Goal: Task Accomplishment & Management: Manage account settings

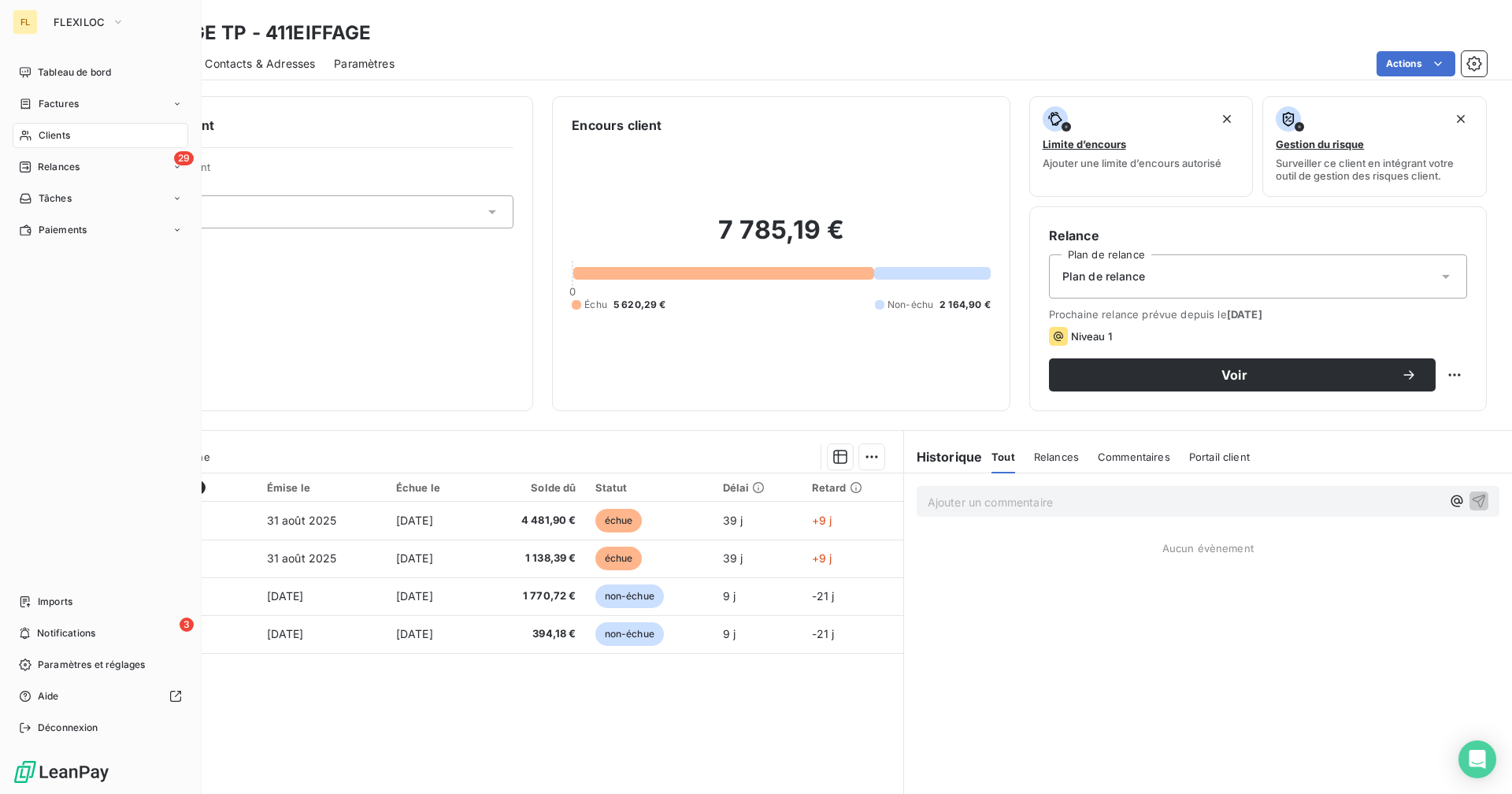
click at [68, 135] on span "Clients" at bounding box center [53, 135] width 31 height 14
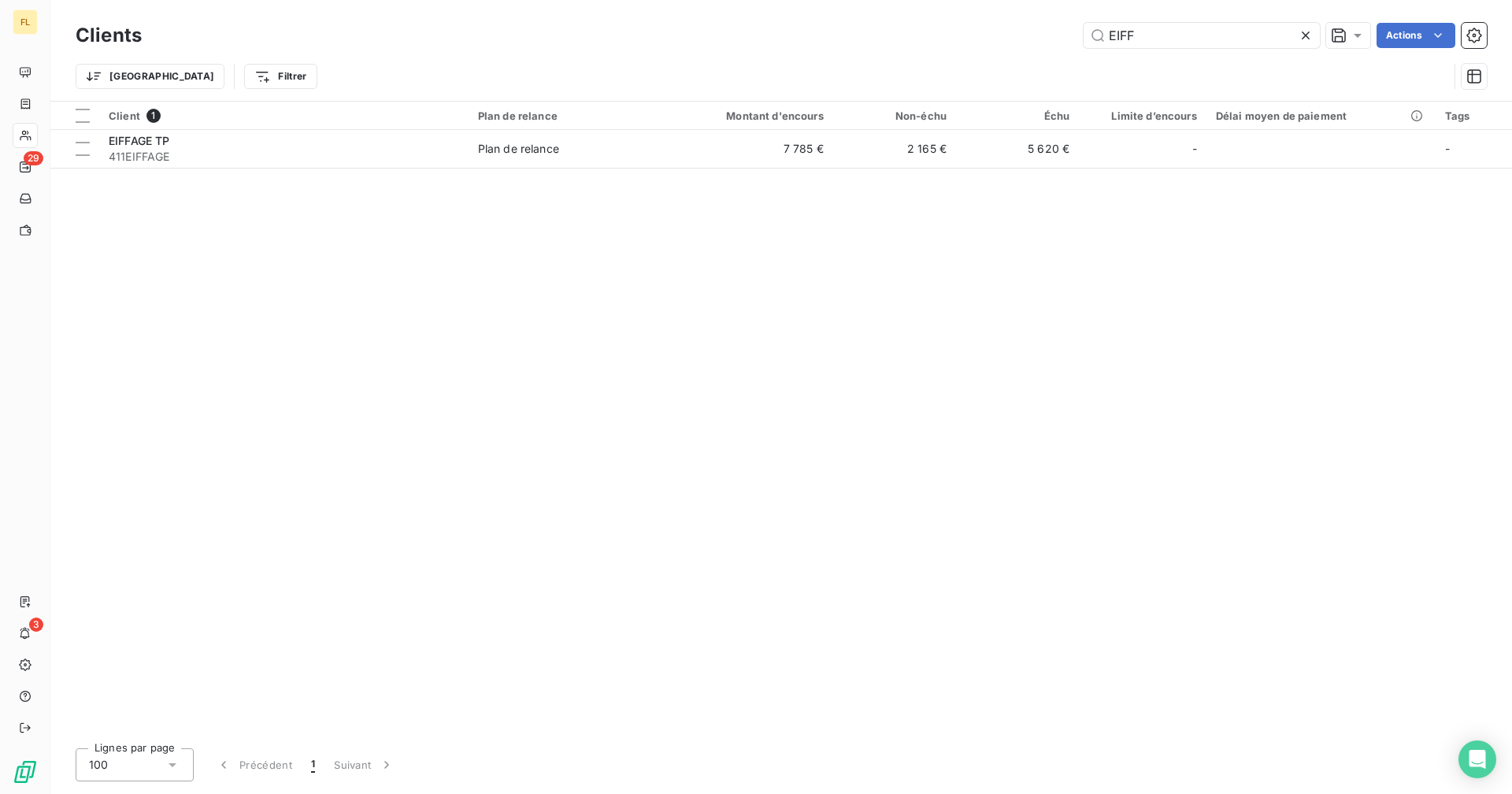
drag, startPoint x: 1141, startPoint y: 30, endPoint x: 1058, endPoint y: 33, distance: 83.1
click at [1037, 30] on div "EIFF Actions" at bounding box center [823, 36] width 1326 height 25
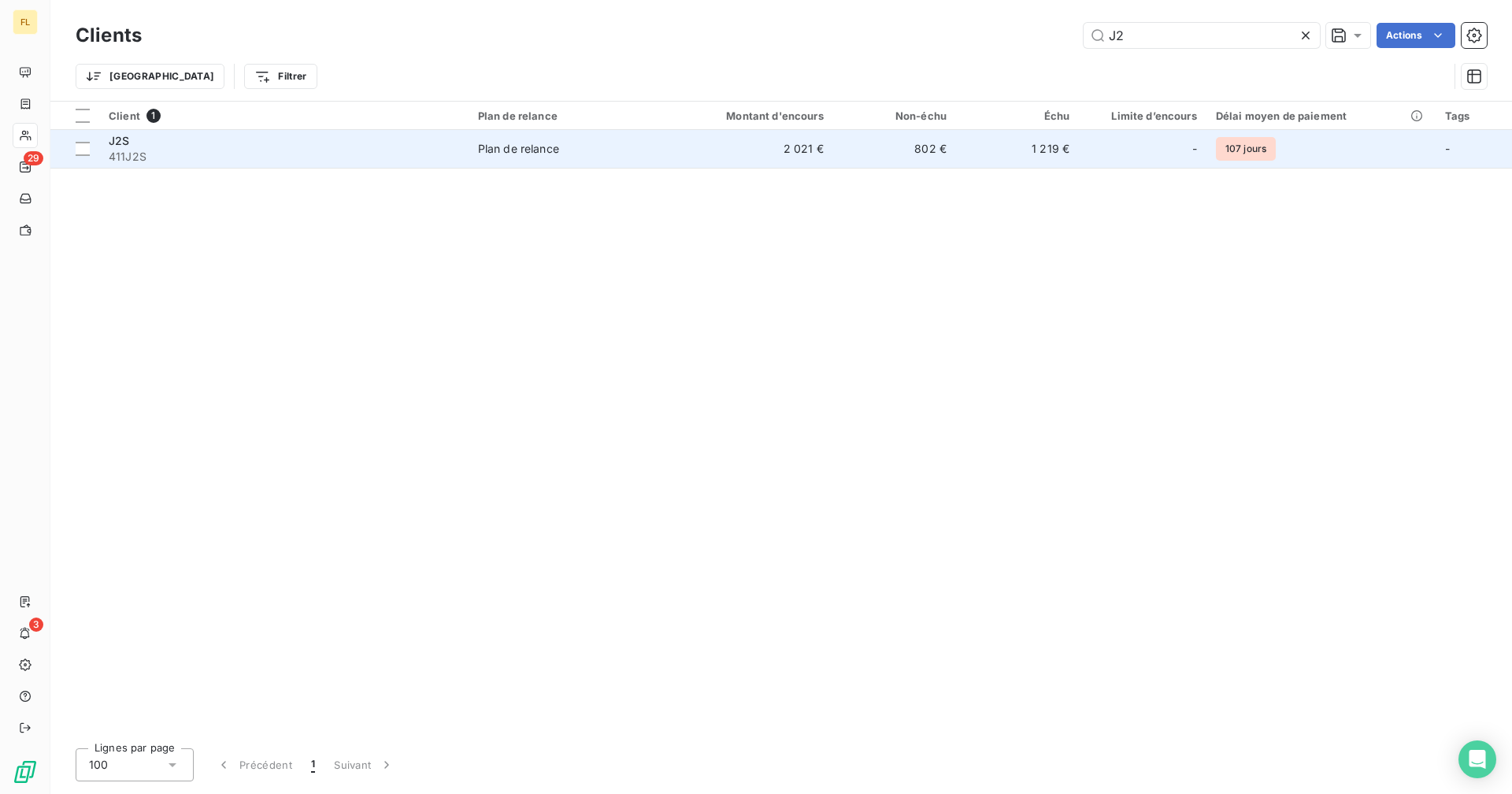
type input "J2"
click at [931, 160] on td "802 €" at bounding box center [895, 149] width 123 height 37
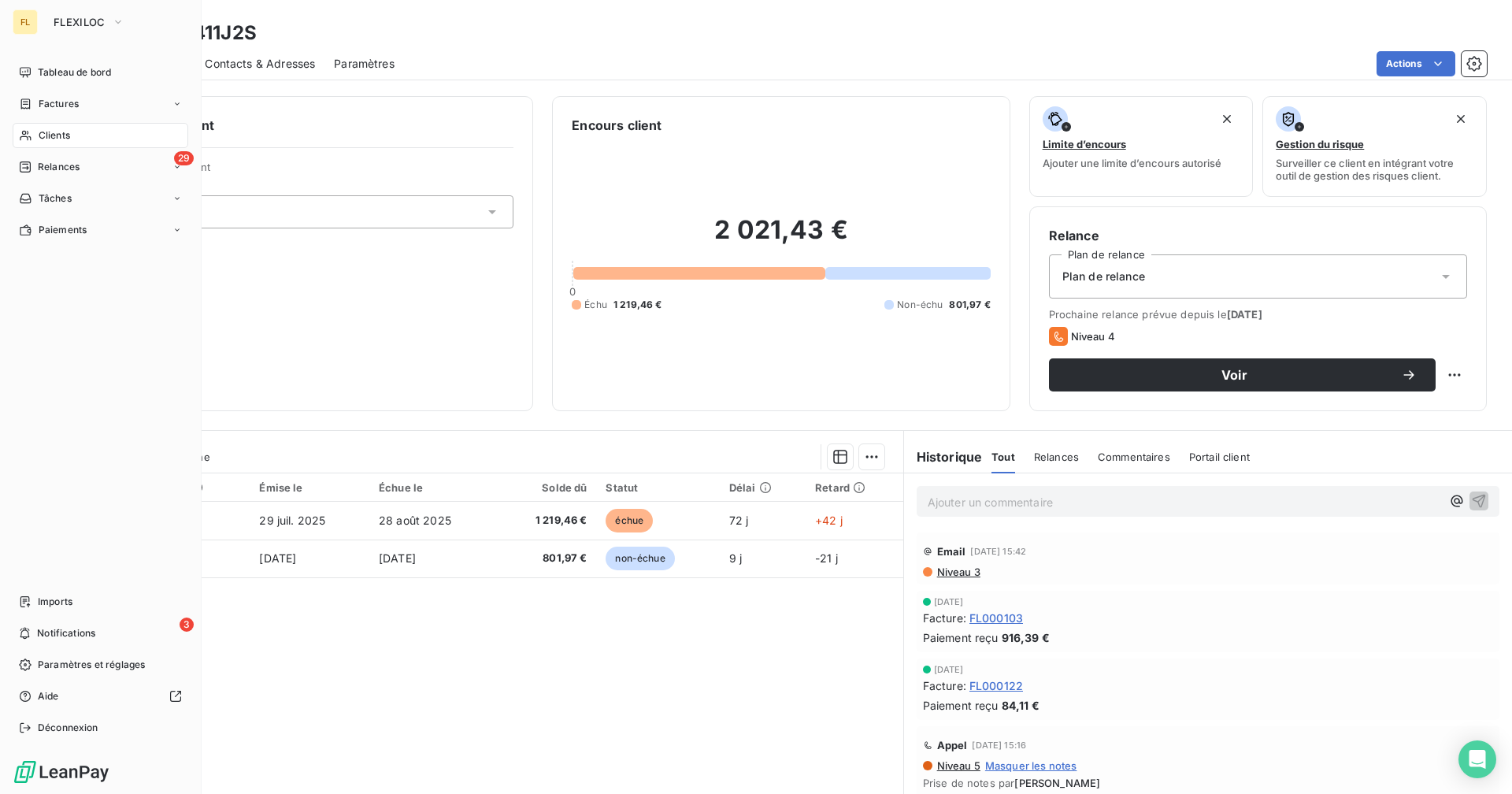
click at [58, 143] on div "Clients" at bounding box center [100, 135] width 176 height 25
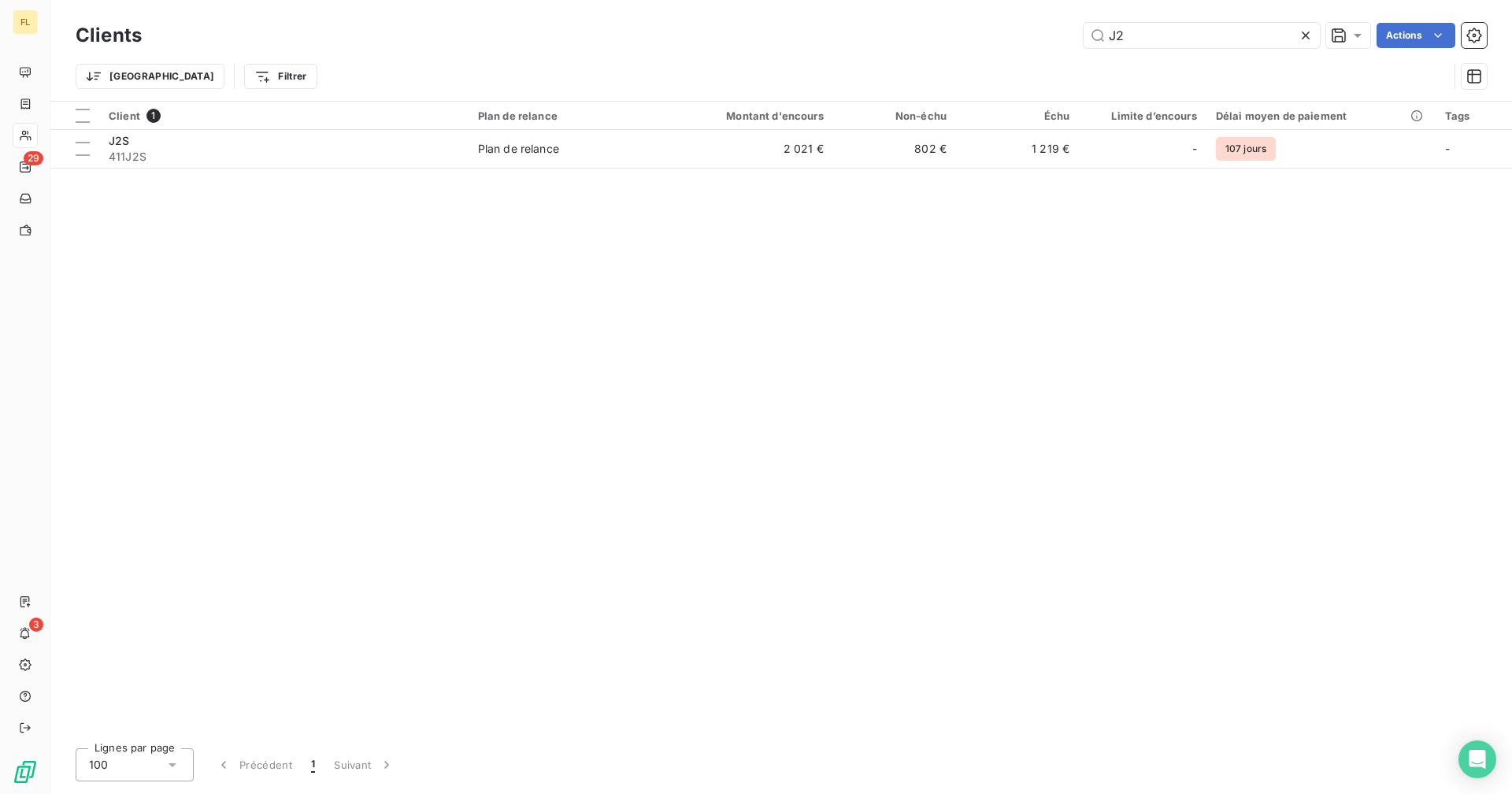
drag, startPoint x: 1155, startPoint y: 28, endPoint x: 1050, endPoint y: 32, distance: 105.1
click at [1050, 32] on div "J2 Actions" at bounding box center [823, 36] width 1326 height 25
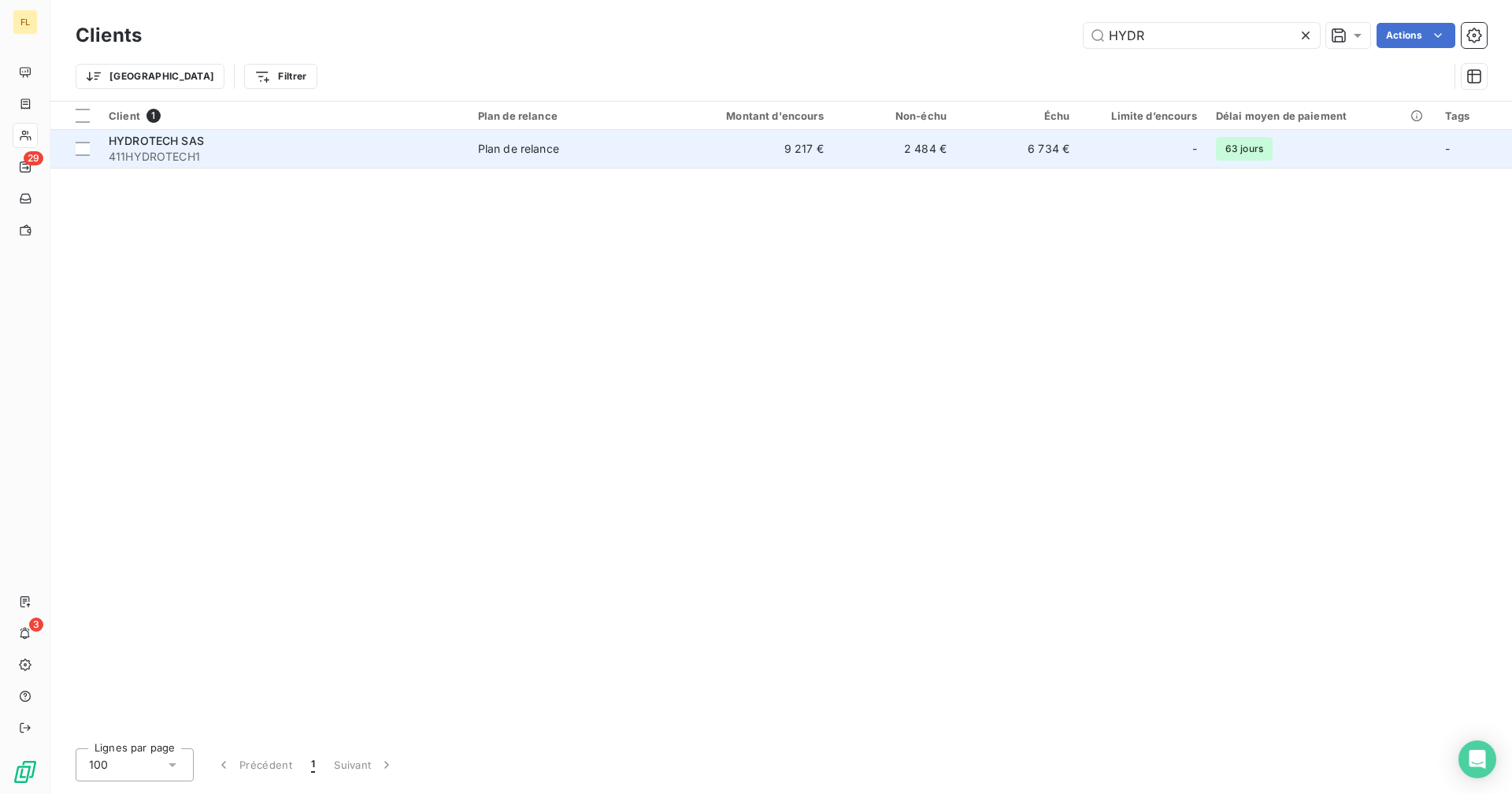
type input "HYDR"
click at [810, 152] on td "9 217 €" at bounding box center [749, 149] width 165 height 37
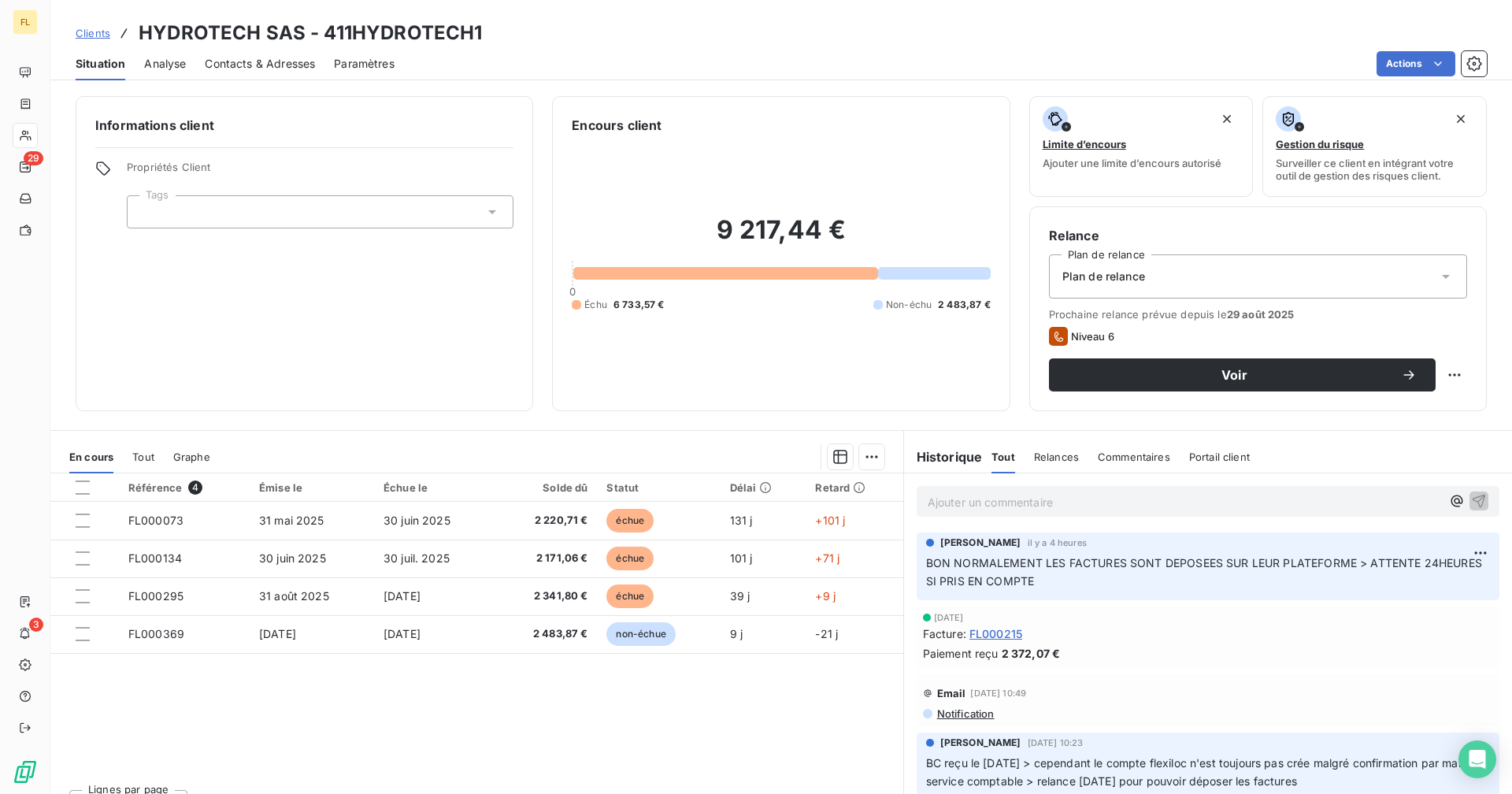
click at [286, 61] on span "Contacts & Adresses" at bounding box center [260, 64] width 110 height 16
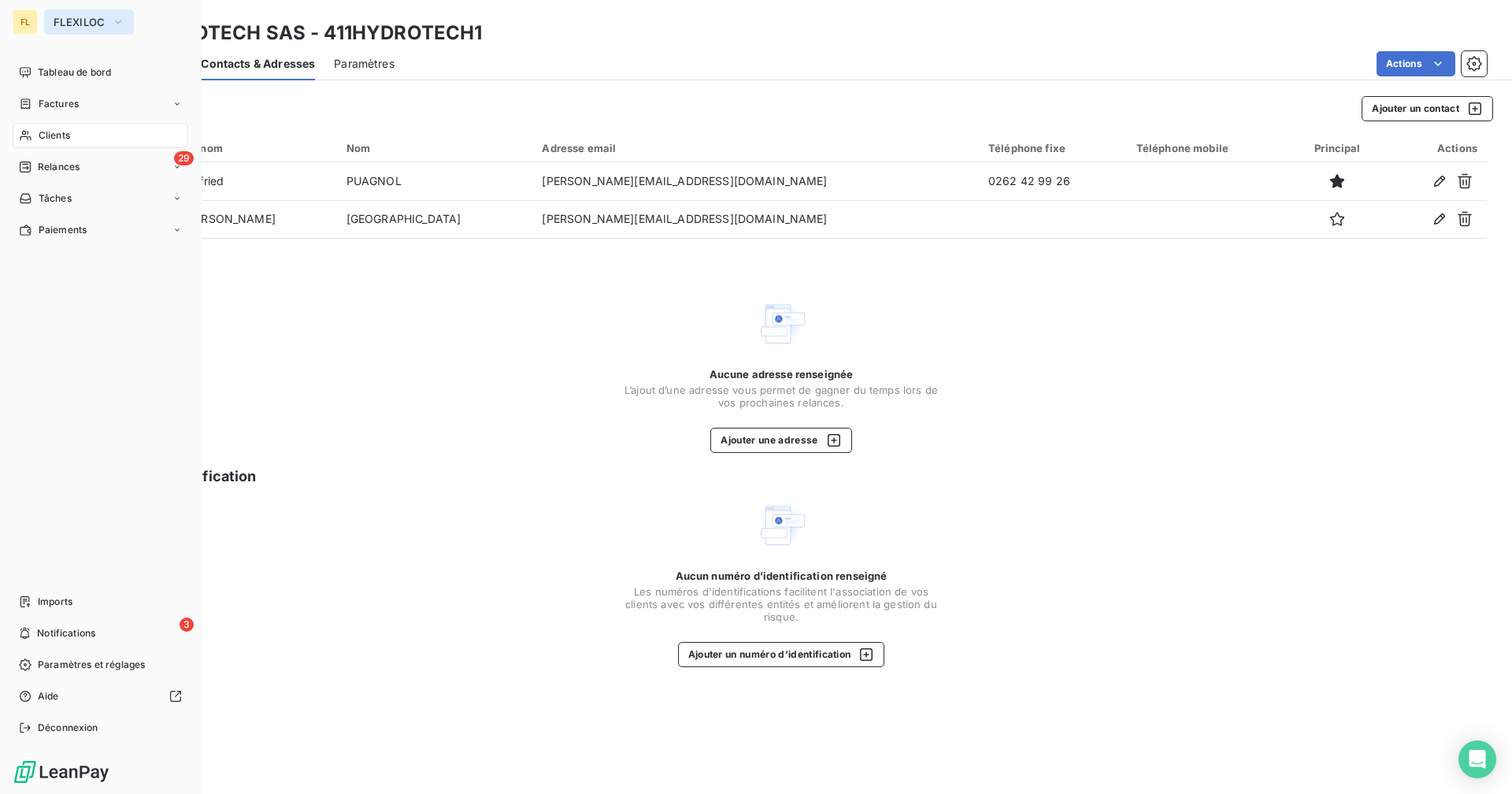
click at [69, 18] on span "FLEXILOC" at bounding box center [79, 22] width 52 height 12
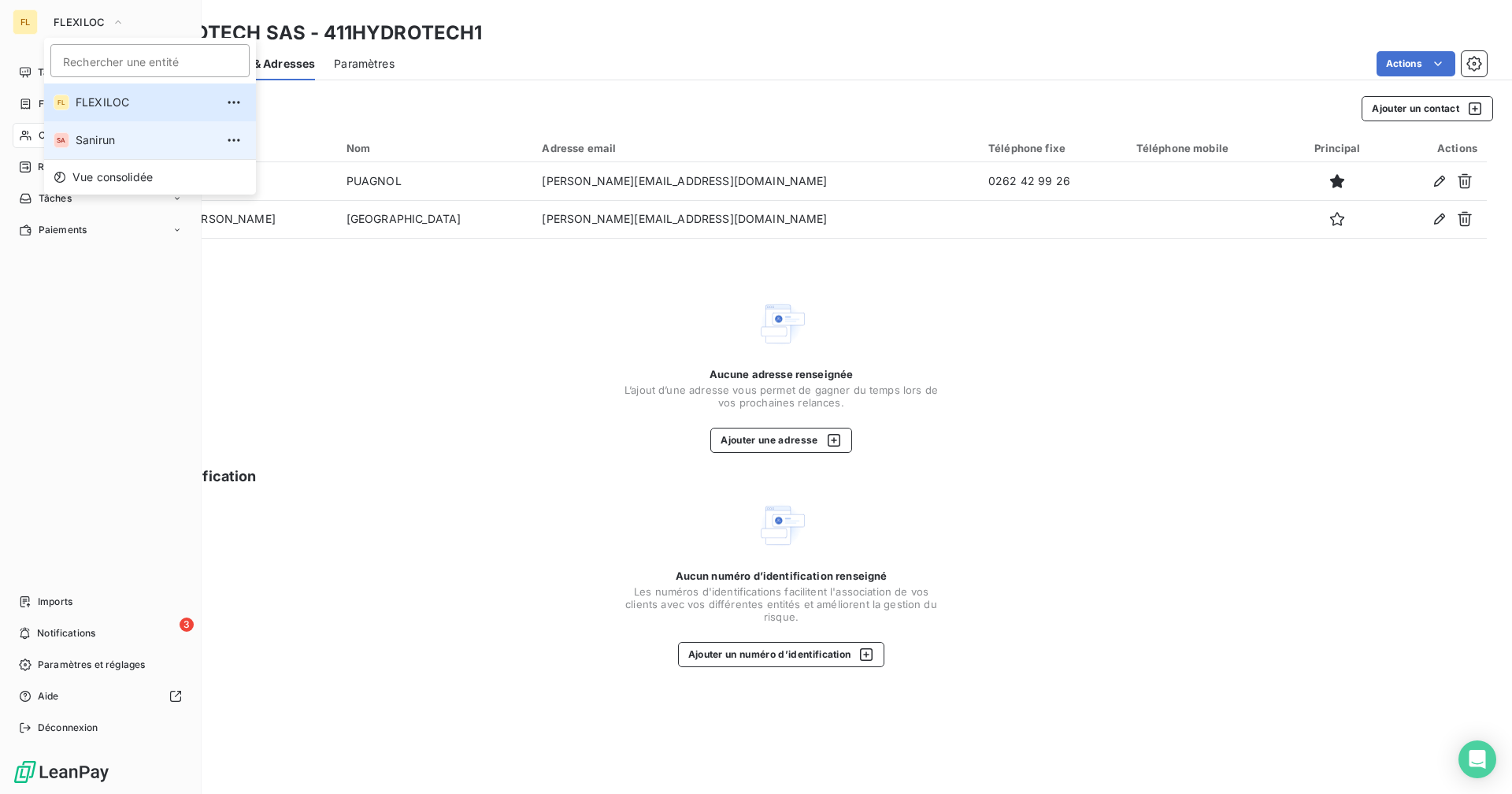
click at [98, 135] on span "Sanirun" at bounding box center [145, 140] width 139 height 16
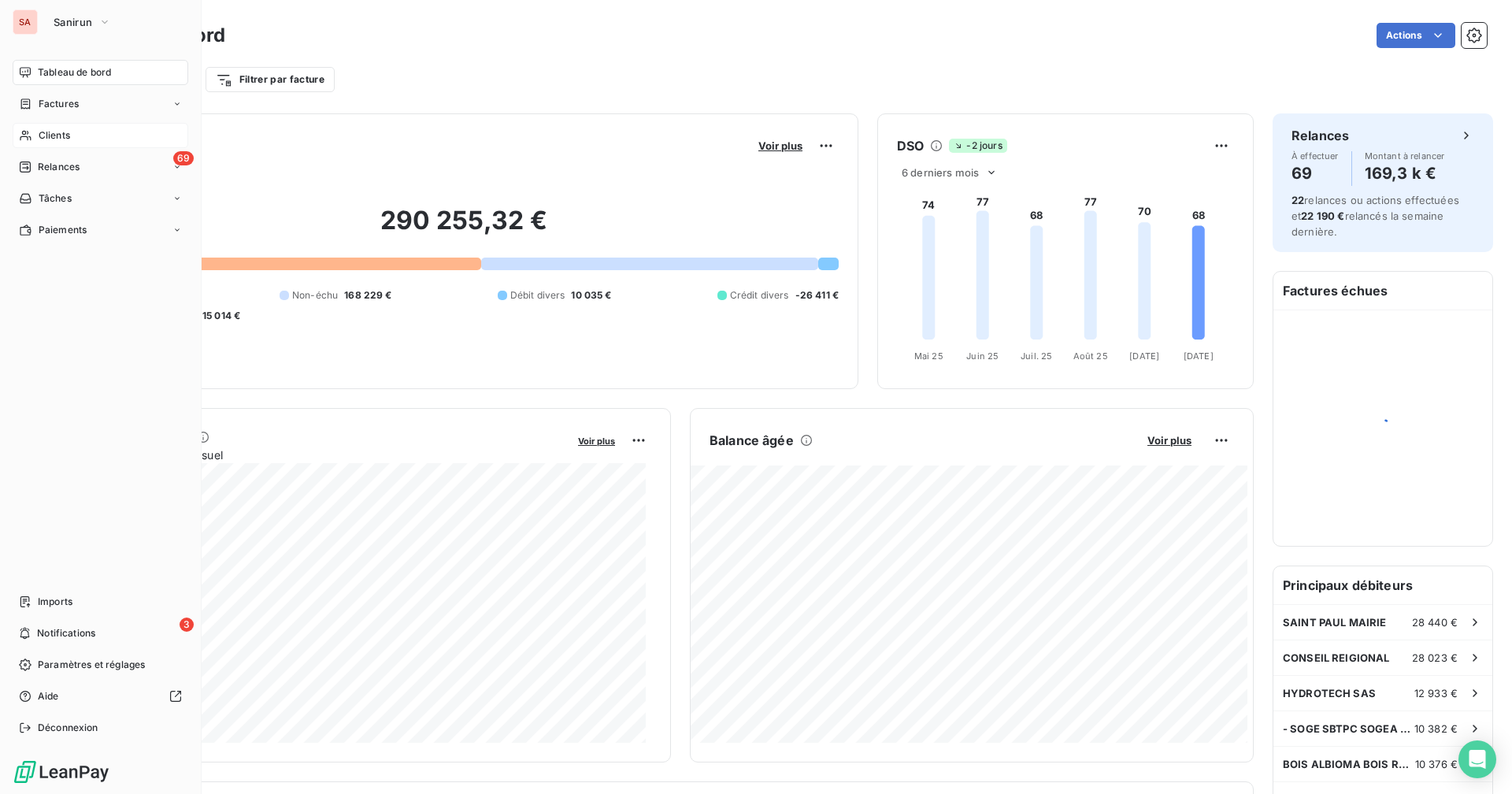
click at [61, 133] on span "Clients" at bounding box center [53, 135] width 31 height 14
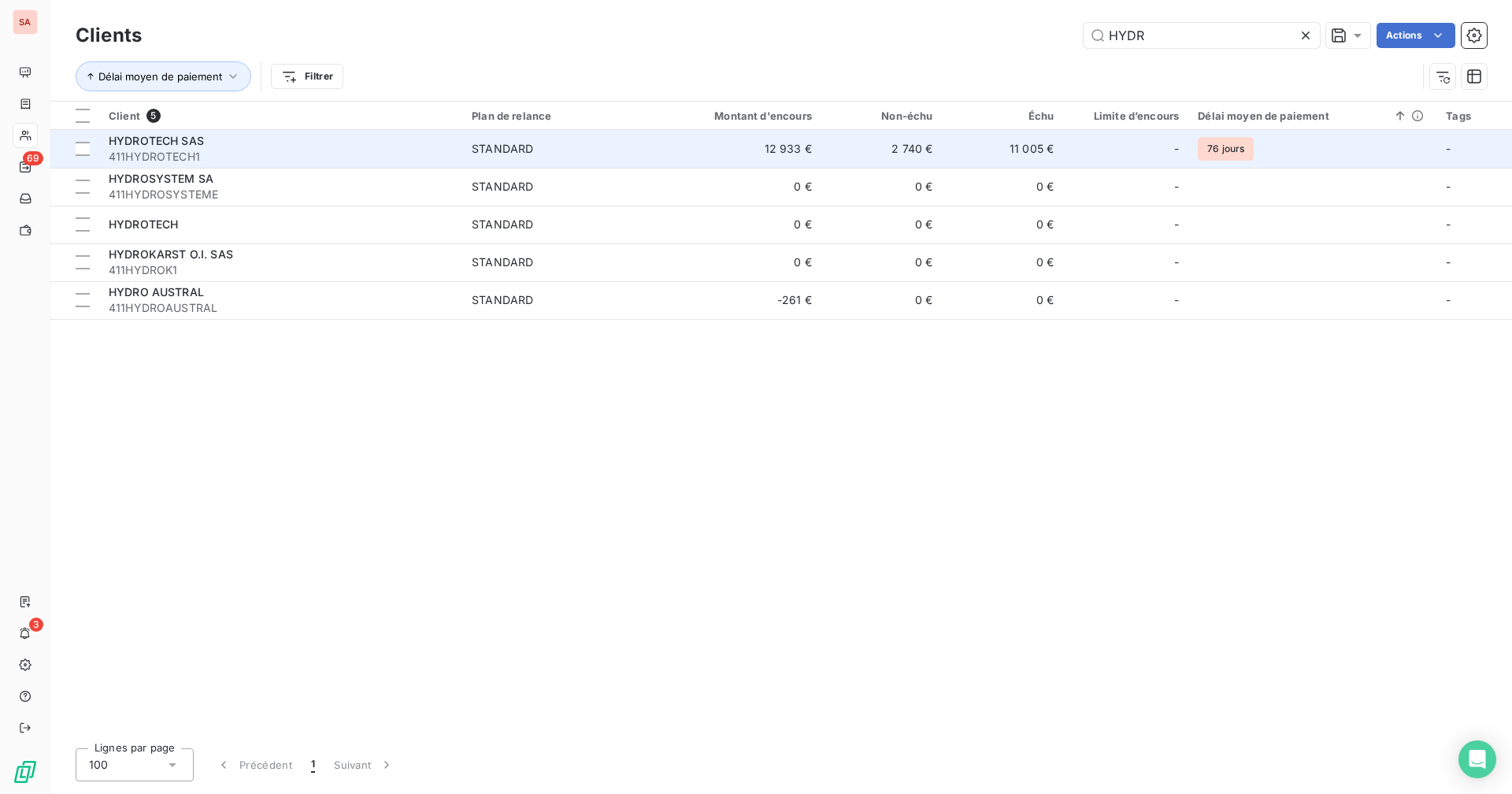
click at [667, 157] on td "12 933 €" at bounding box center [740, 149] width 162 height 37
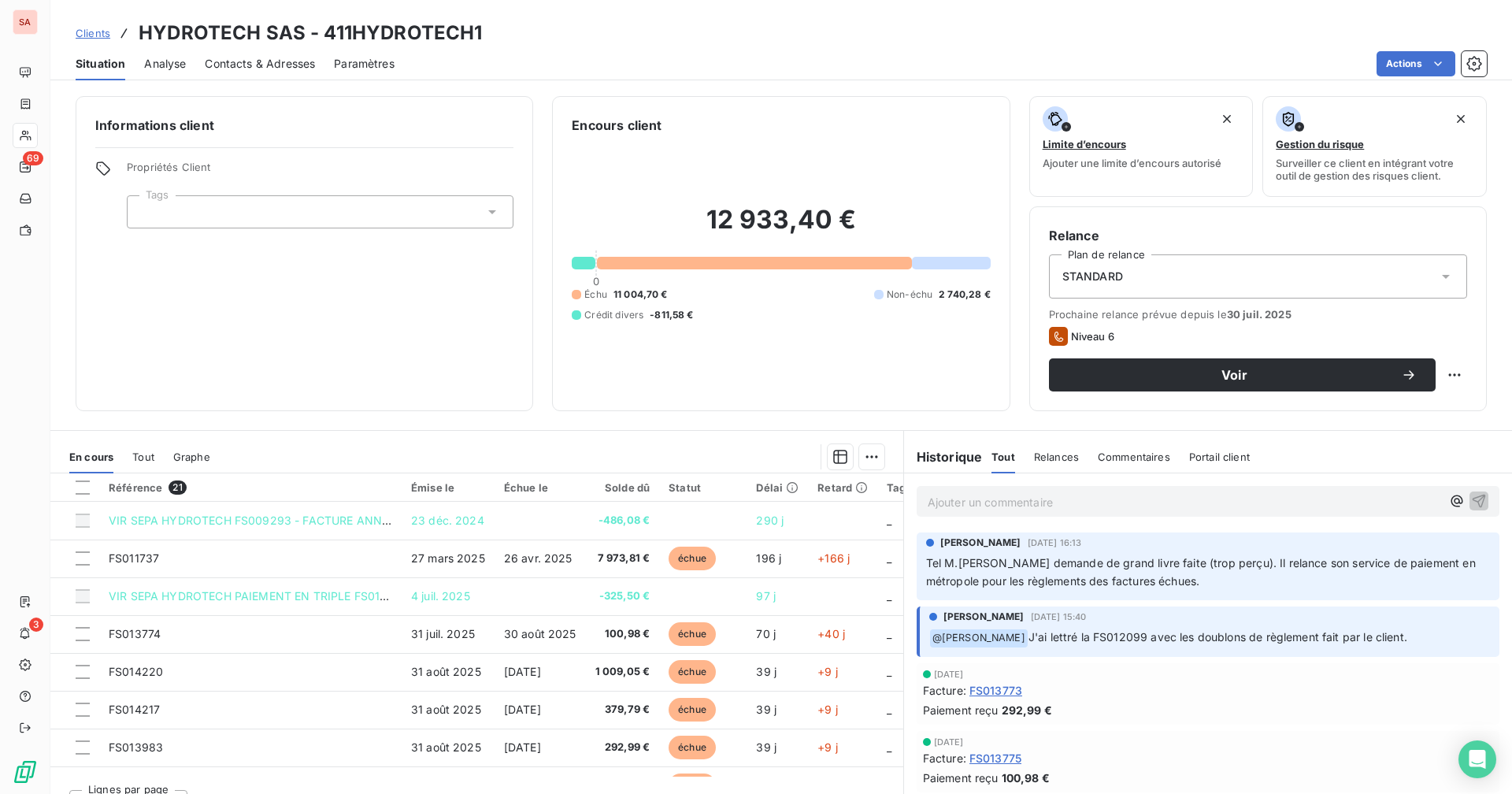
click at [265, 65] on span "Contacts & Adresses" at bounding box center [260, 64] width 110 height 16
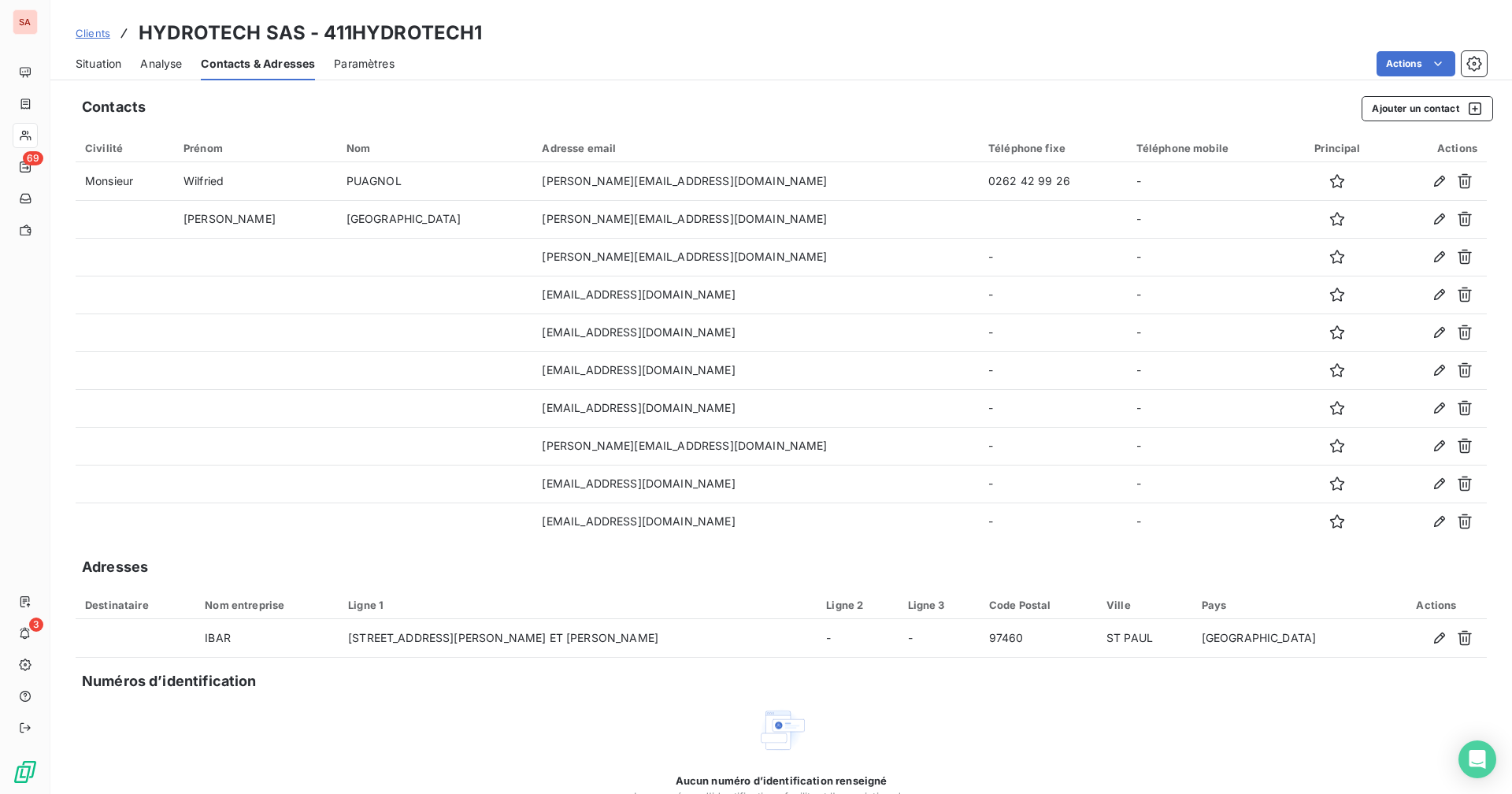
click at [99, 70] on span "Situation" at bounding box center [98, 64] width 45 height 16
